Goal: Contribute content: Contribute content

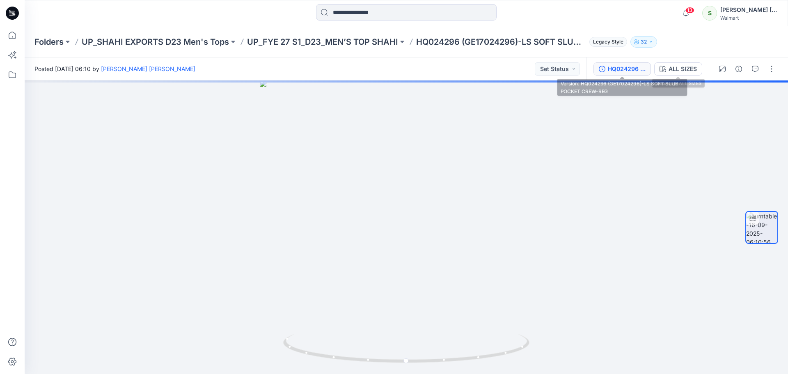
click at [634, 69] on div "HQ024296 (GE17024296)-LS SOFT SLUB POCKET CREW-REG" at bounding box center [627, 68] width 38 height 9
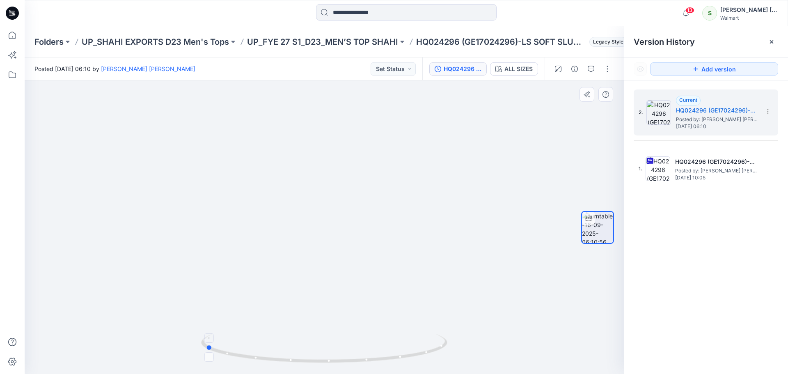
drag, startPoint x: 354, startPoint y: 360, endPoint x: 234, endPoint y: 363, distance: 119.1
click at [234, 363] on icon at bounding box center [325, 349] width 248 height 31
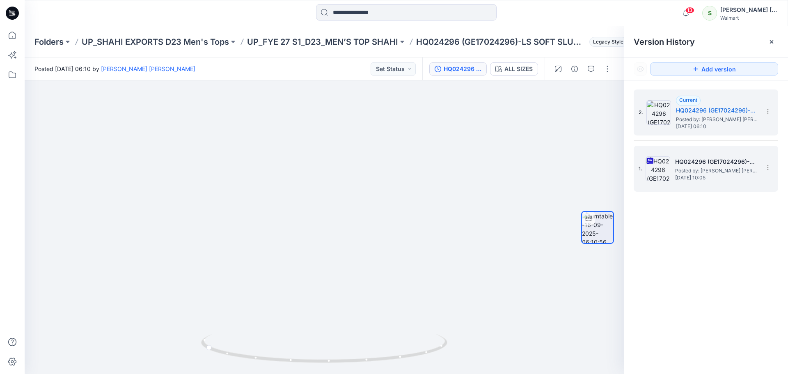
click at [704, 170] on span "Posted by: [PERSON_NAME] ​[PERSON_NAME]" at bounding box center [716, 171] width 82 height 8
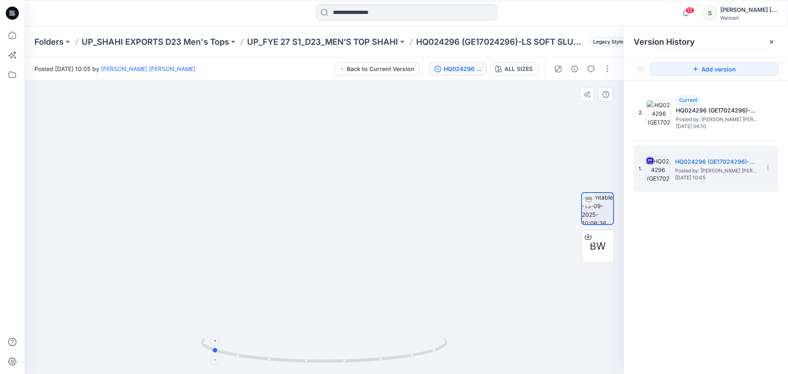
drag, startPoint x: 349, startPoint y: 360, endPoint x: 236, endPoint y: 362, distance: 112.9
click at [236, 362] on icon at bounding box center [325, 349] width 248 height 31
drag, startPoint x: 374, startPoint y: 361, endPoint x: 502, endPoint y: 357, distance: 127.8
click at [502, 357] on div at bounding box center [325, 227] width 600 height 294
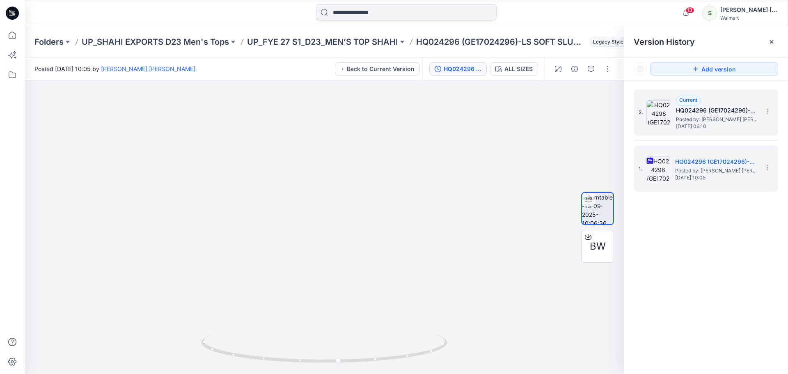
click at [724, 116] on span "Posted by: [PERSON_NAME] ​[PERSON_NAME]" at bounding box center [717, 119] width 82 height 8
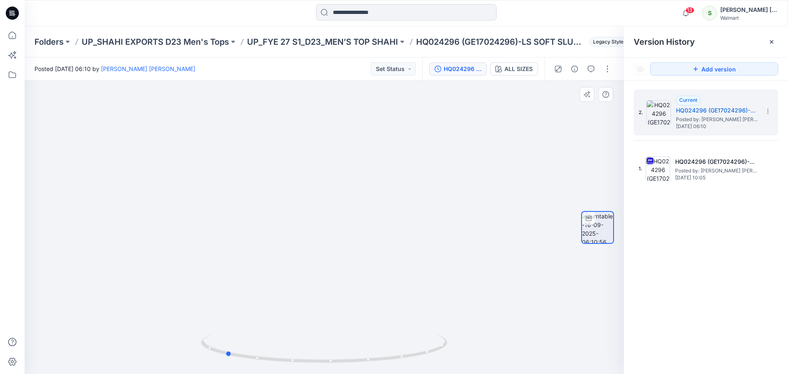
drag, startPoint x: 319, startPoint y: 365, endPoint x: 220, endPoint y: 367, distance: 99.0
click at [220, 367] on img at bounding box center [324, 354] width 246 height 40
drag, startPoint x: 281, startPoint y: 359, endPoint x: 402, endPoint y: 365, distance: 120.5
click at [402, 365] on div at bounding box center [324, 353] width 246 height 41
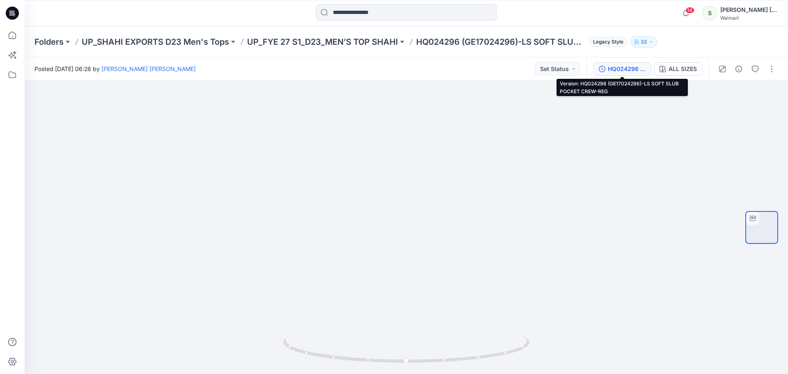
click at [640, 67] on div "HQ024296 (GE17024296)-LS SOFT SLUB POCKET CREW-REG" at bounding box center [627, 68] width 38 height 9
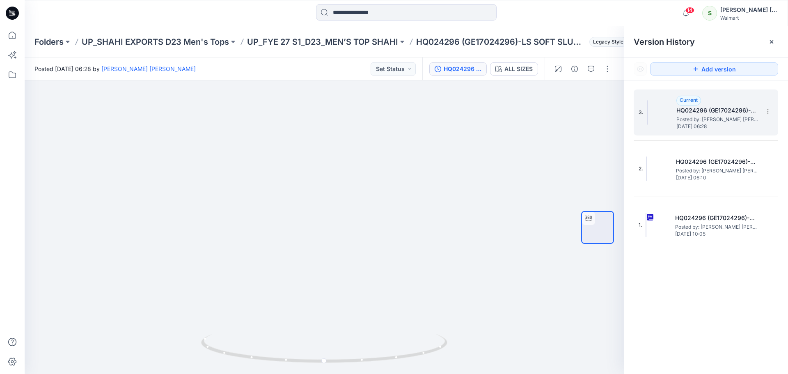
click at [682, 113] on h5 "HQ024296 (GE17024296)-LS SOFT SLUB POCKET CREW-REG" at bounding box center [718, 111] width 82 height 10
drag, startPoint x: 336, startPoint y: 360, endPoint x: 342, endPoint y: 366, distance: 8.4
click at [342, 366] on div at bounding box center [325, 227] width 600 height 294
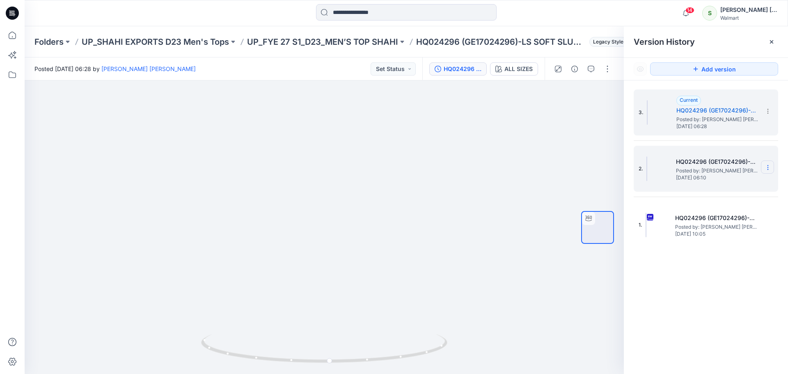
click at [767, 165] on icon at bounding box center [768, 167] width 7 height 7
click at [696, 237] on span "Delete Version" at bounding box center [711, 237] width 38 height 10
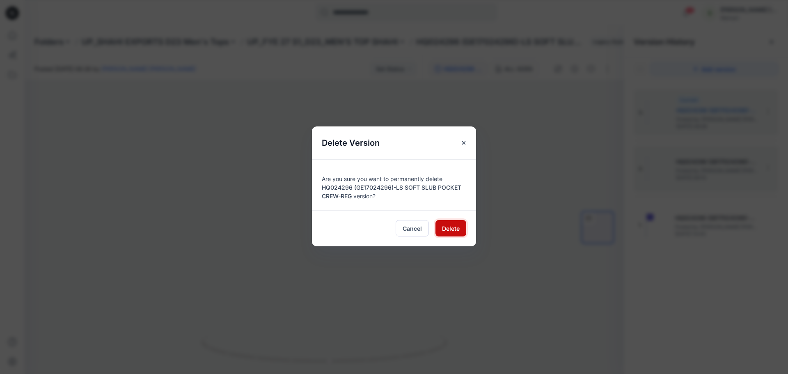
click at [457, 226] on span "Delete" at bounding box center [451, 228] width 18 height 9
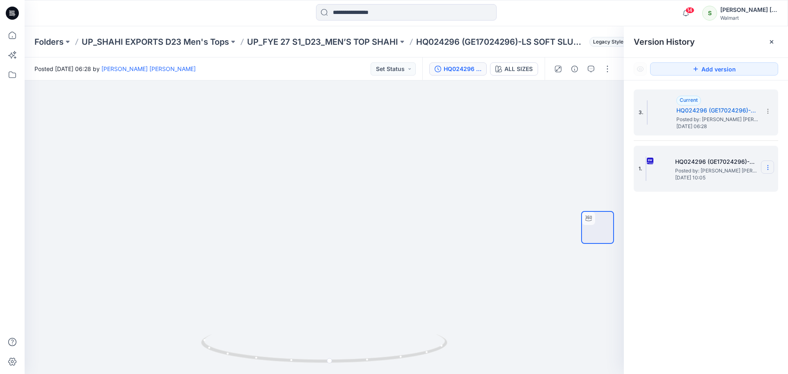
click at [772, 166] on section at bounding box center [767, 167] width 13 height 13
click at [715, 252] on span "Delete Version" at bounding box center [711, 253] width 38 height 10
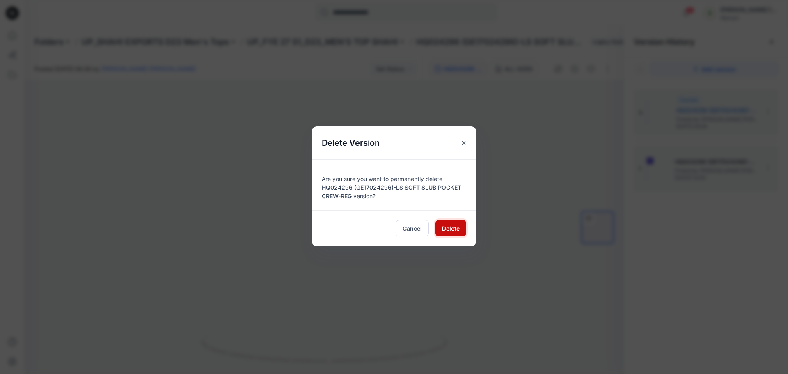
click at [448, 230] on span "Delete" at bounding box center [451, 228] width 18 height 9
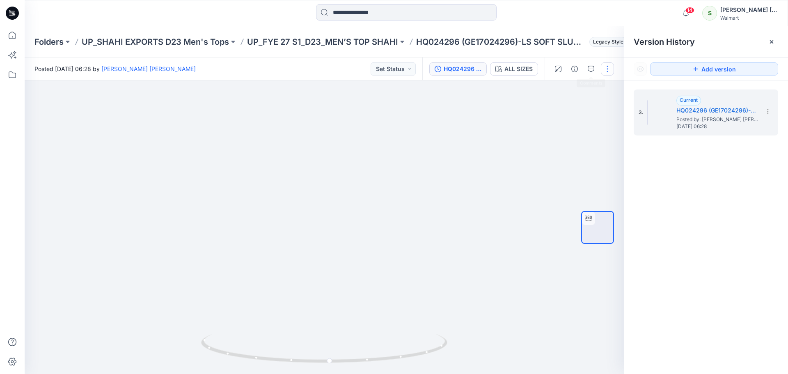
click at [609, 68] on button "button" at bounding box center [607, 68] width 13 height 13
click at [555, 85] on p "Edit" at bounding box center [555, 88] width 10 height 9
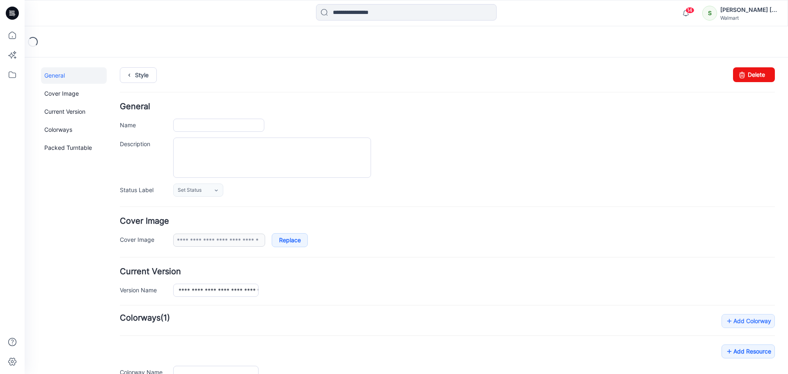
type input "**********"
type textarea "**********"
type input "*********"
type input "**********"
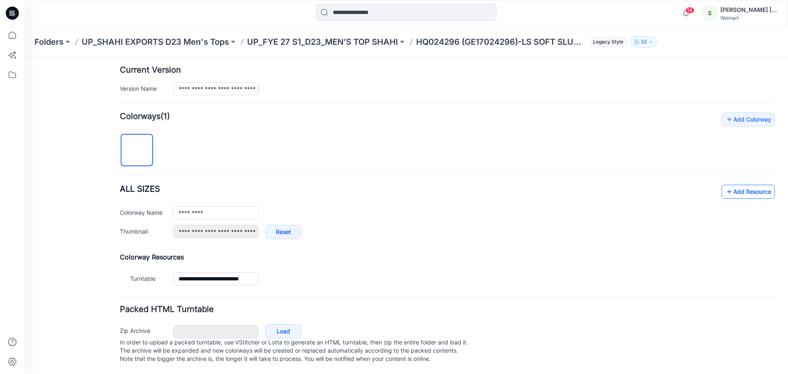
scroll to position [210, 0]
click at [748, 186] on link "Add Resource" at bounding box center [748, 192] width 53 height 14
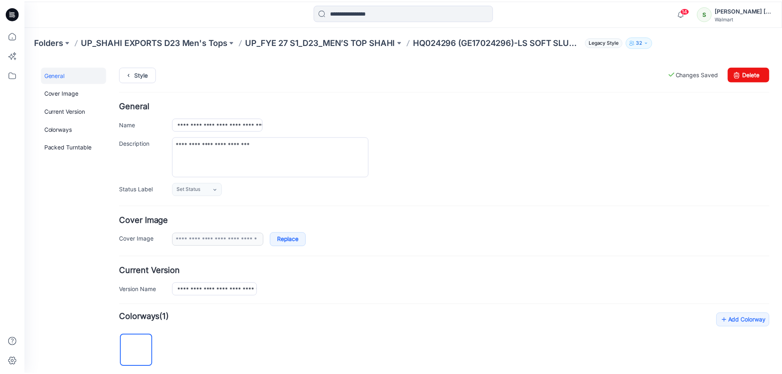
scroll to position [0, 0]
click at [13, 14] on icon at bounding box center [13, 13] width 3 height 0
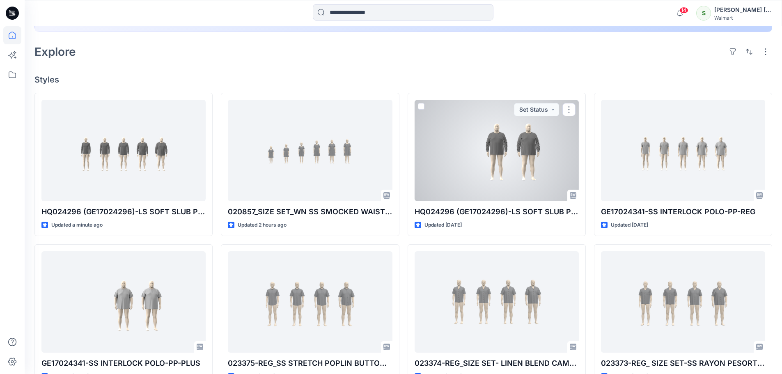
scroll to position [205, 0]
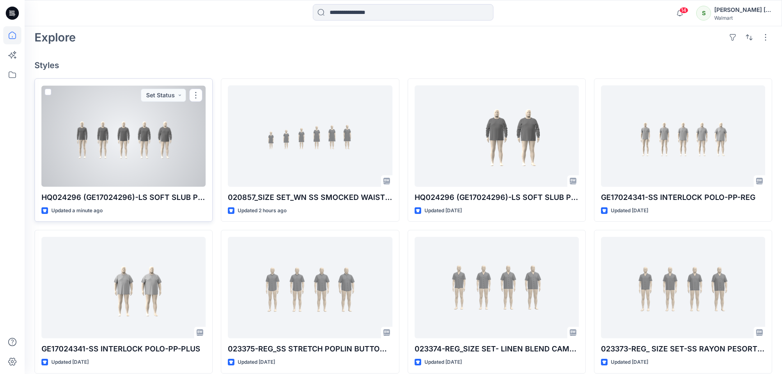
click at [152, 155] on div at bounding box center [123, 135] width 164 height 101
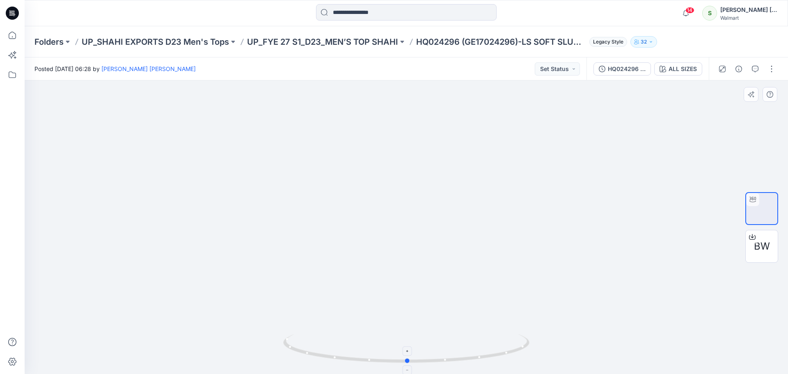
drag, startPoint x: 420, startPoint y: 358, endPoint x: 421, endPoint y: 350, distance: 7.9
click at [421, 350] on icon at bounding box center [407, 349] width 248 height 31
drag, startPoint x: 9, startPoint y: 13, endPoint x: 26, endPoint y: 14, distance: 16.5
click at [9, 13] on icon at bounding box center [12, 13] width 13 height 13
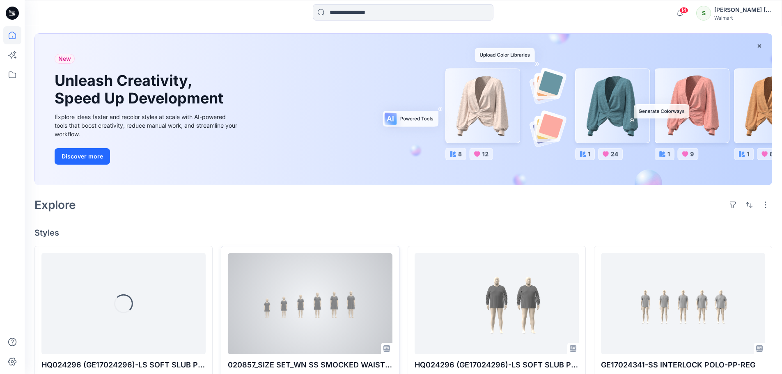
scroll to position [123, 0]
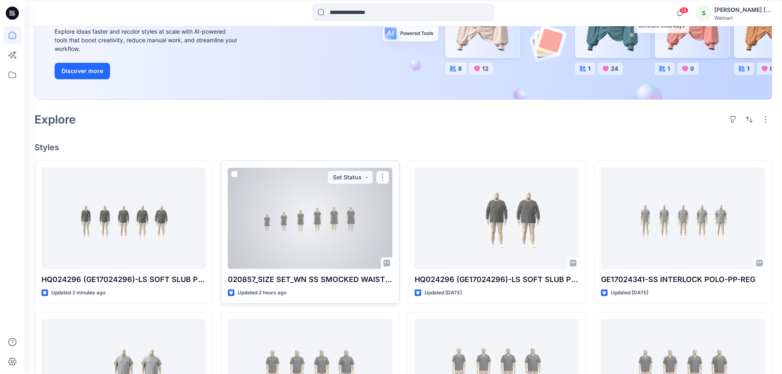
click at [334, 227] on div at bounding box center [310, 218] width 164 height 101
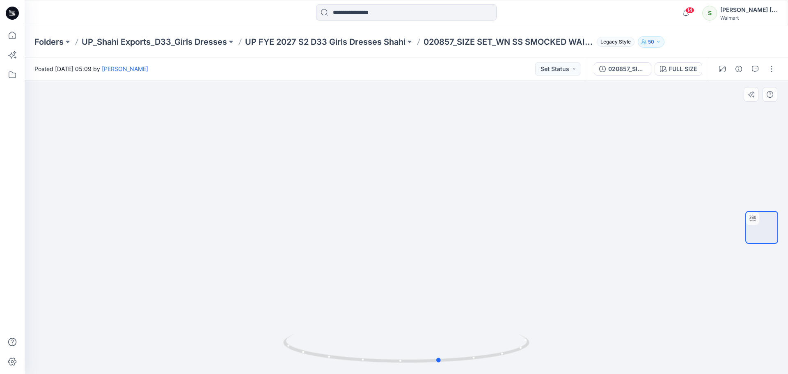
drag, startPoint x: 408, startPoint y: 363, endPoint x: 436, endPoint y: 322, distance: 50.1
click at [442, 351] on icon at bounding box center [407, 349] width 248 height 31
click at [10, 16] on icon at bounding box center [12, 13] width 13 height 13
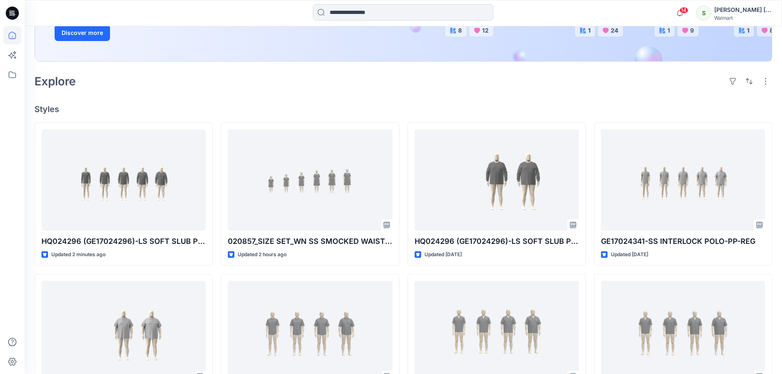
scroll to position [164, 0]
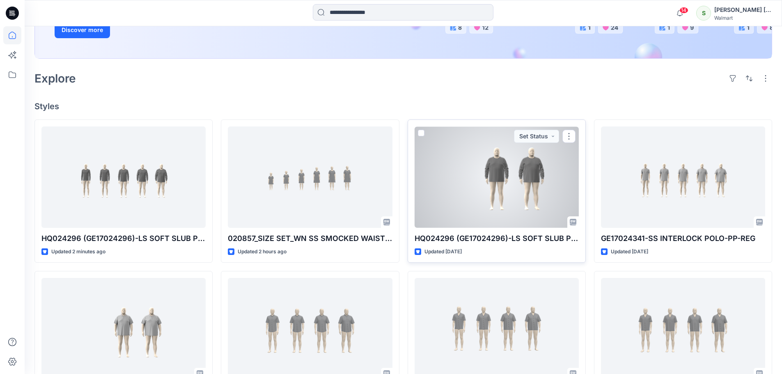
click at [527, 186] on div at bounding box center [497, 176] width 164 height 101
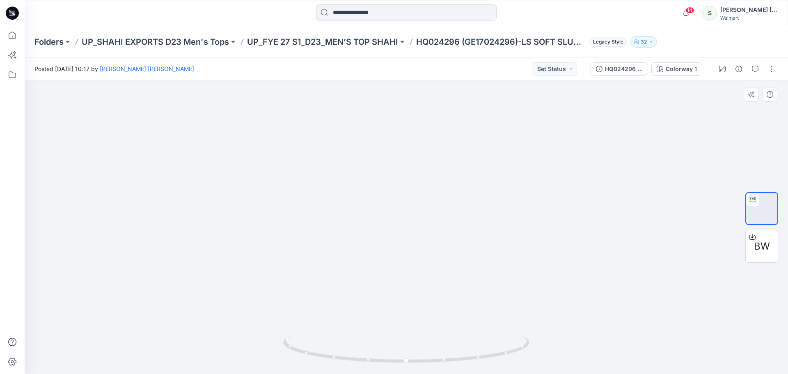
drag, startPoint x: 510, startPoint y: 199, endPoint x: 463, endPoint y: 218, distance: 50.6
click at [463, 44] on img at bounding box center [406, 44] width 407 height 0
